Goal: Information Seeking & Learning: Check status

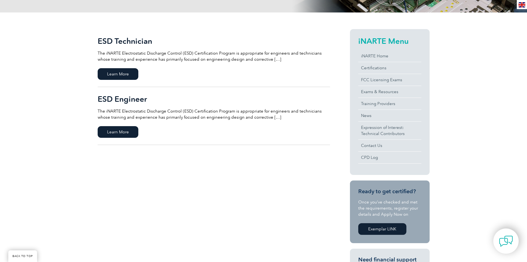
scroll to position [111, 0]
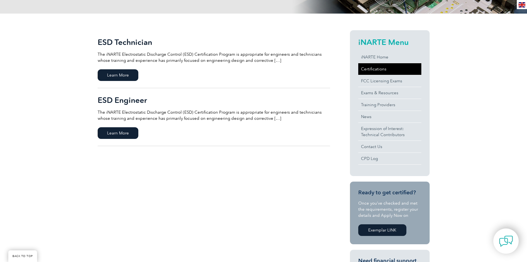
click at [374, 69] on link "Certifications" at bounding box center [389, 69] width 63 height 12
